Goal: Contribute content: Add original content to the website for others to see

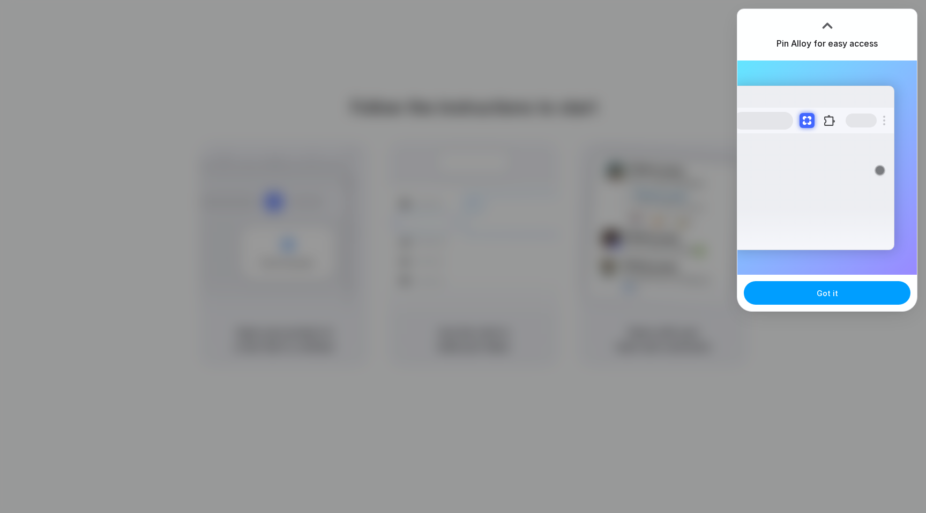
click at [808, 296] on button "Got it" at bounding box center [826, 293] width 167 height 24
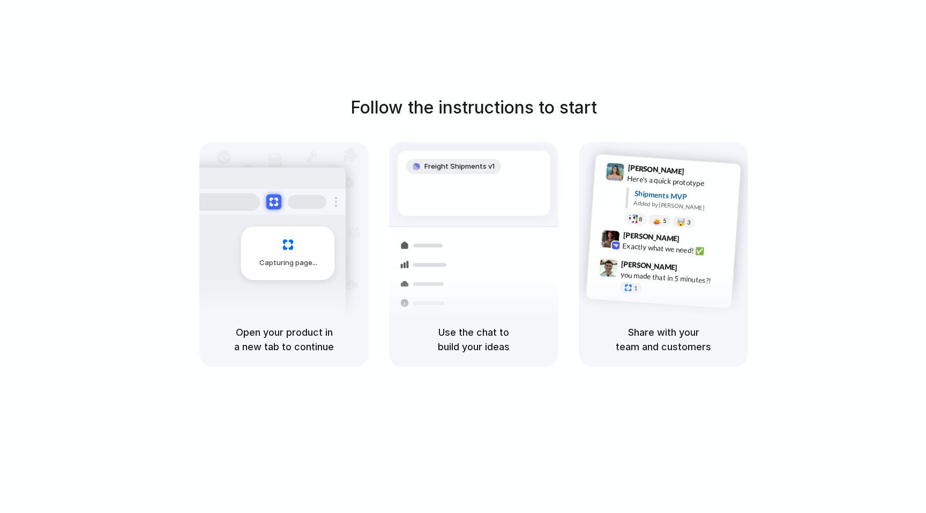
click at [463, 257] on div at bounding box center [463, 257] width 0 height 0
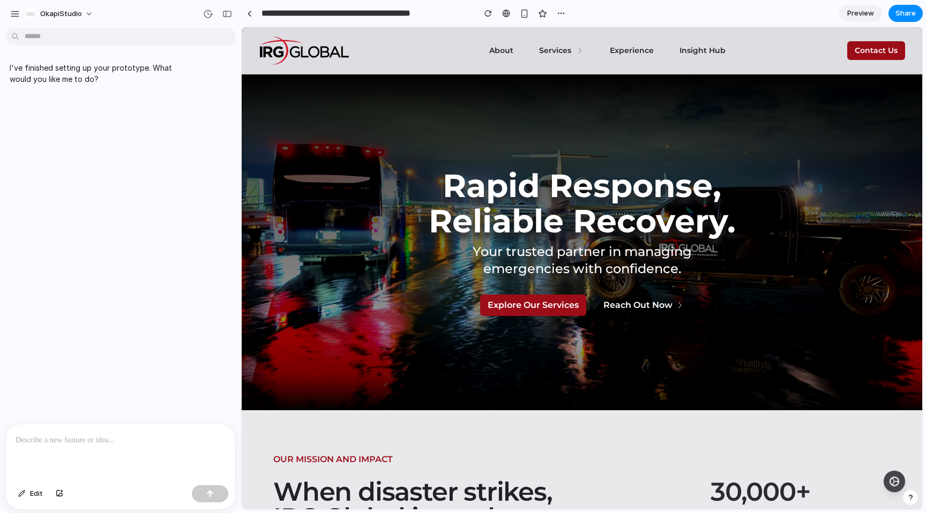
click at [40, 452] on div at bounding box center [120, 452] width 229 height 57
